Goal: Information Seeking & Learning: Learn about a topic

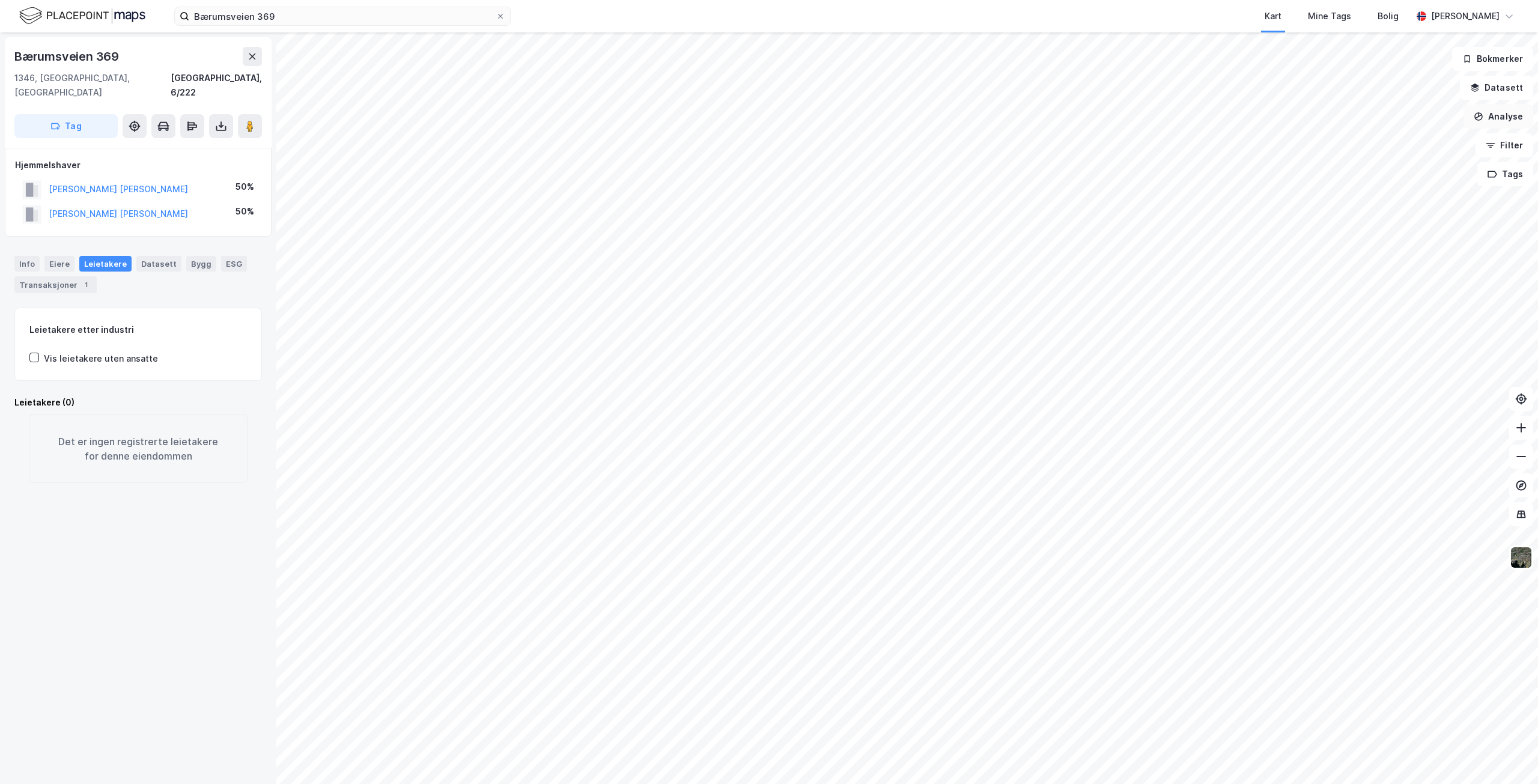
click at [1514, 114] on button "Analyse" at bounding box center [1498, 116] width 70 height 24
click at [1374, 138] on div "Tegn område" at bounding box center [1394, 142] width 104 height 10
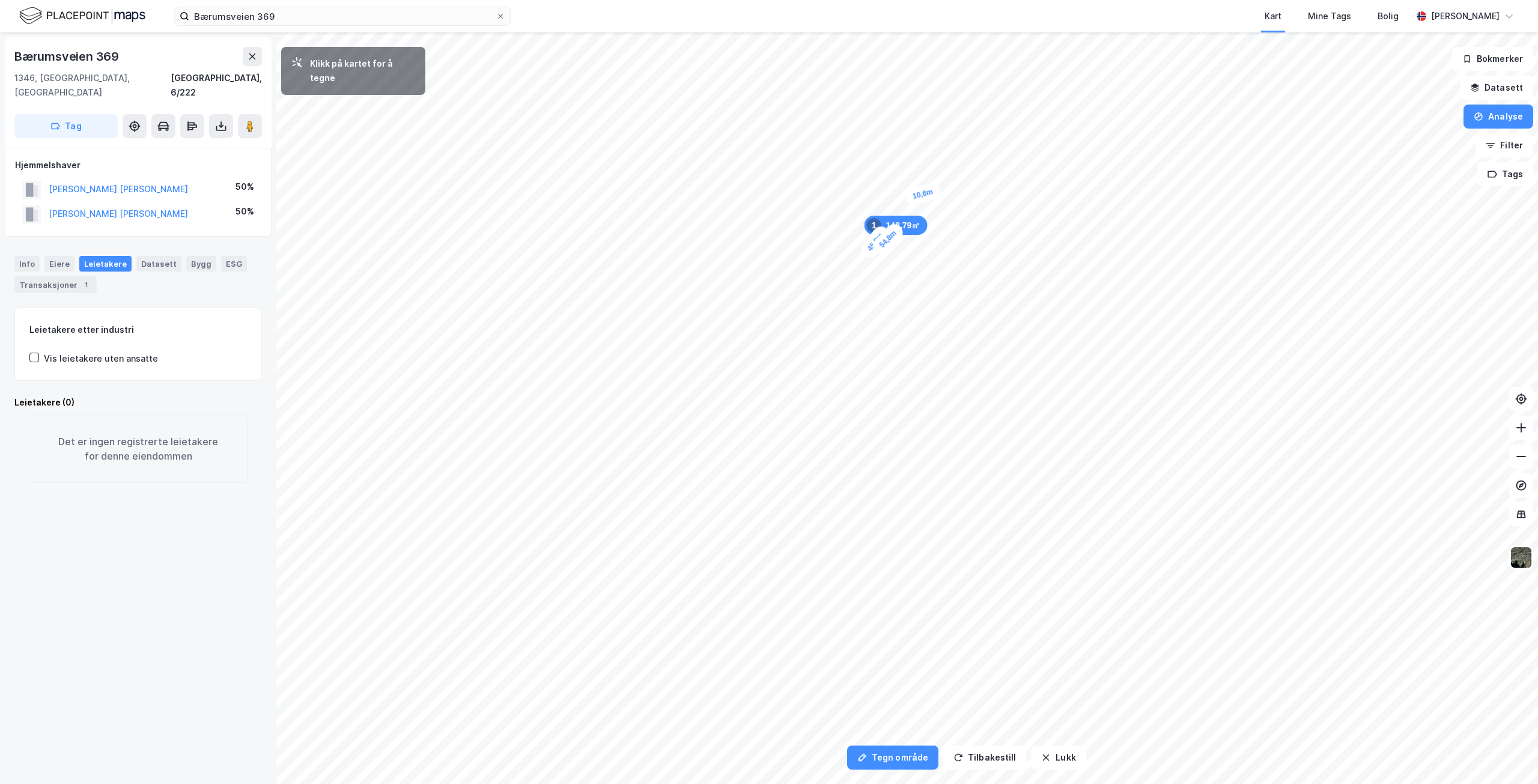
click at [936, 191] on div "10,6m" at bounding box center [923, 194] width 38 height 25
click at [860, 312] on div "13,1m" at bounding box center [850, 299] width 34 height 38
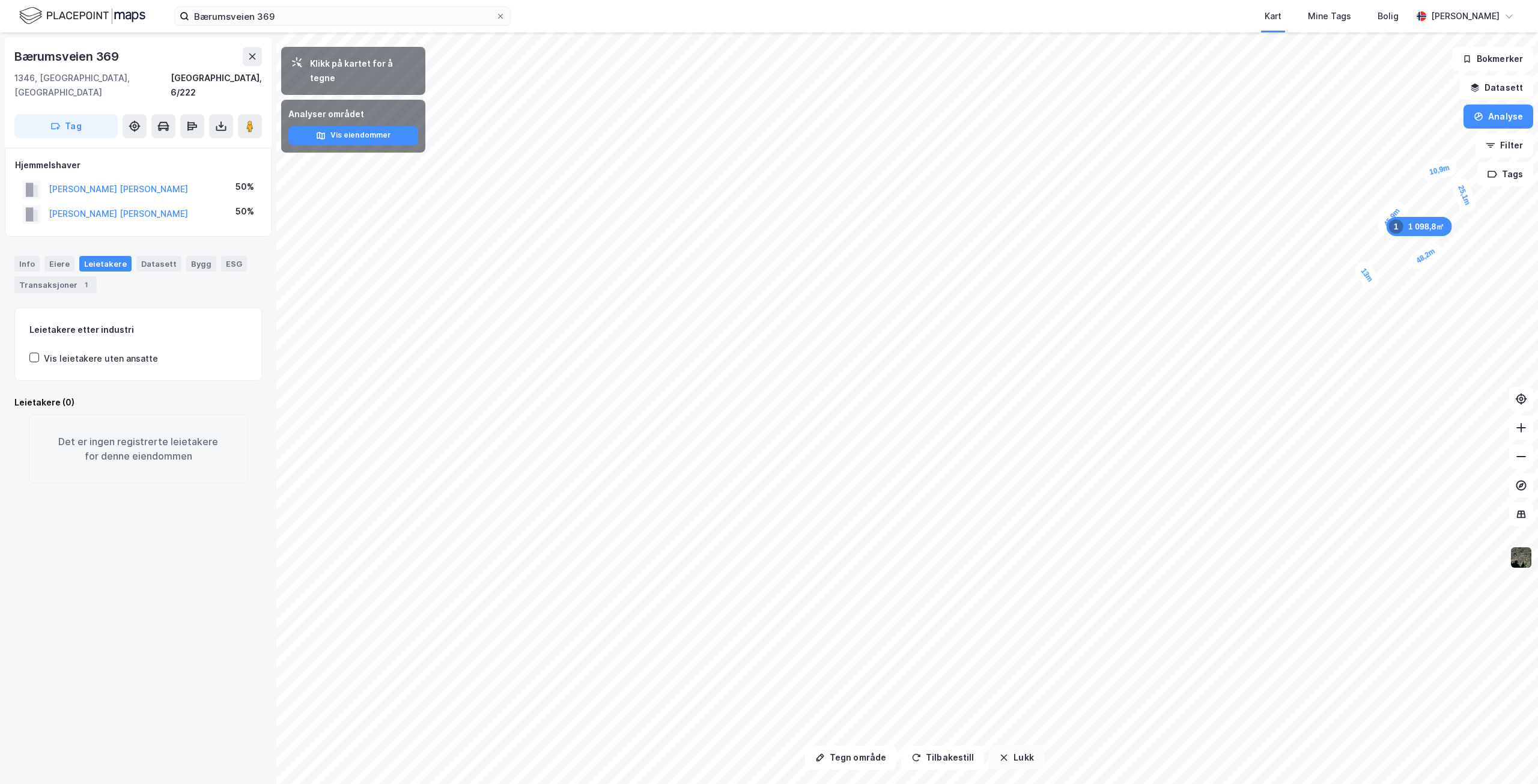
click at [1017, 761] on button "Lukk" at bounding box center [1016, 757] width 55 height 24
